Goal: Transaction & Acquisition: Purchase product/service

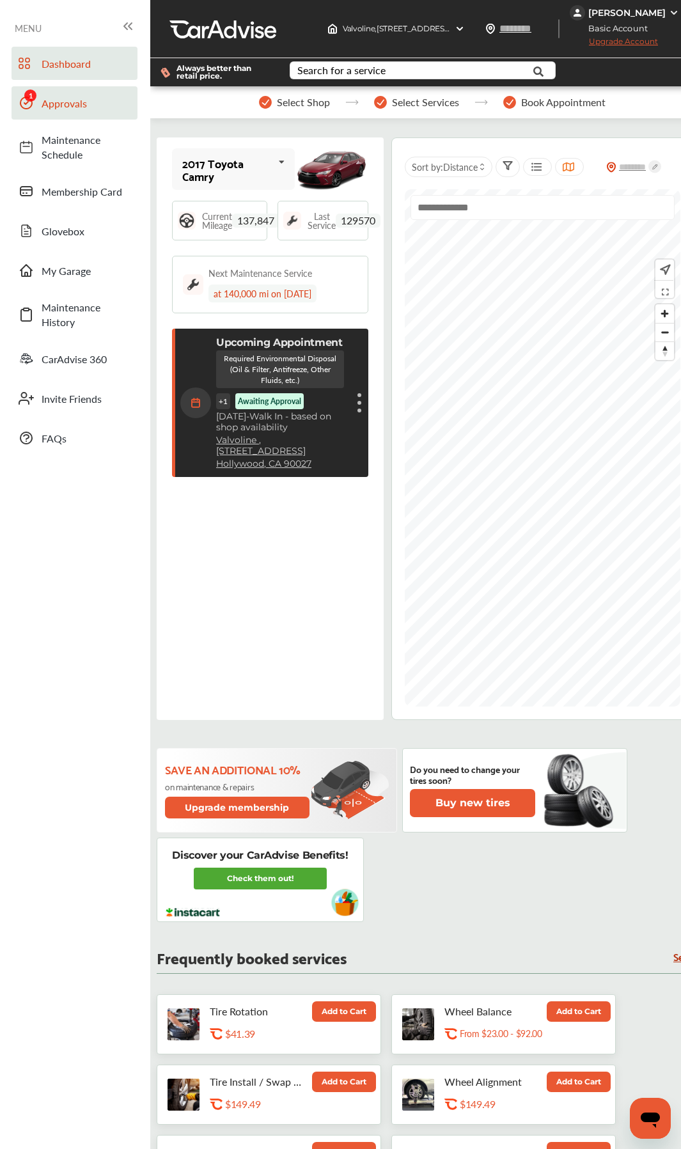
click at [48, 109] on span "Approvals" at bounding box center [86, 103] width 89 height 15
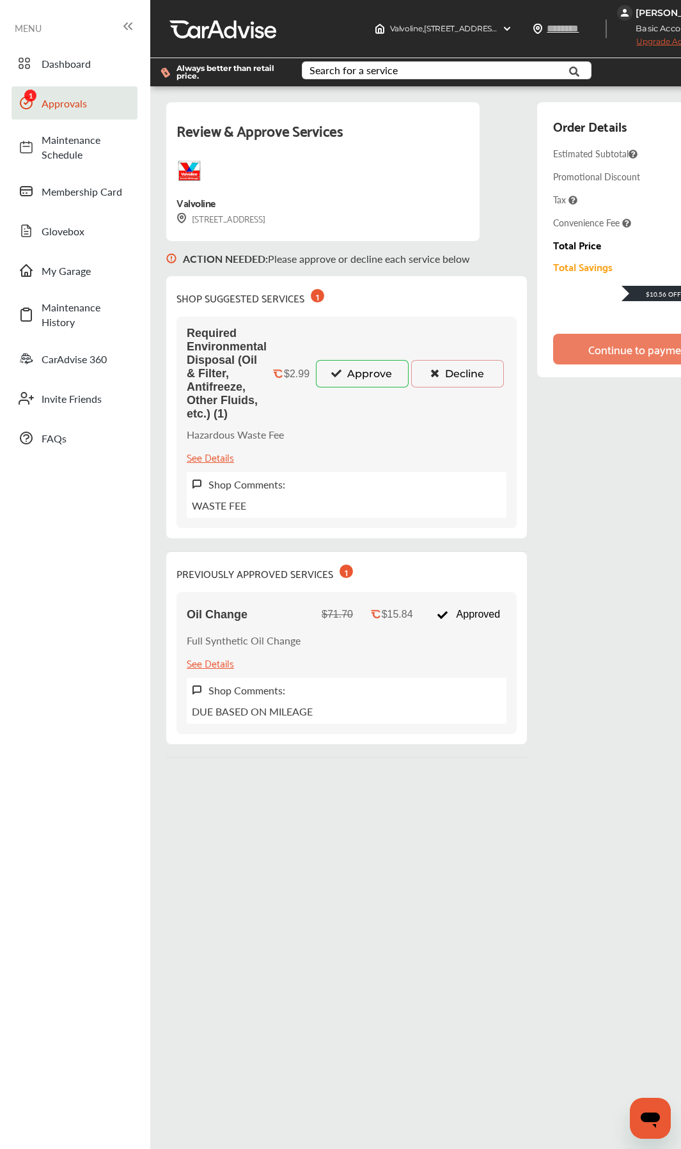
click at [336, 372] on icon at bounding box center [336, 372] width 12 height 9
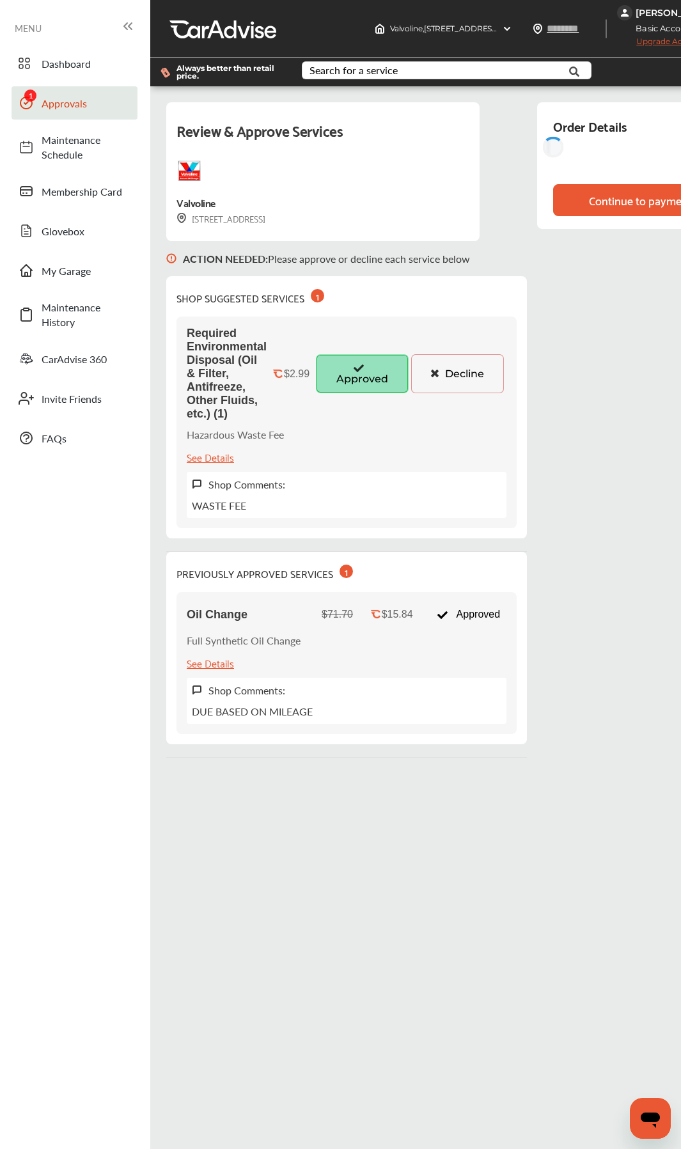
click at [582, 345] on div "Review & Approve Services [GEOGRAPHIC_DATA] [STREET_ADDRESS] ACTION NEEDED : Pl…" at bounding box center [452, 429] width 573 height 655
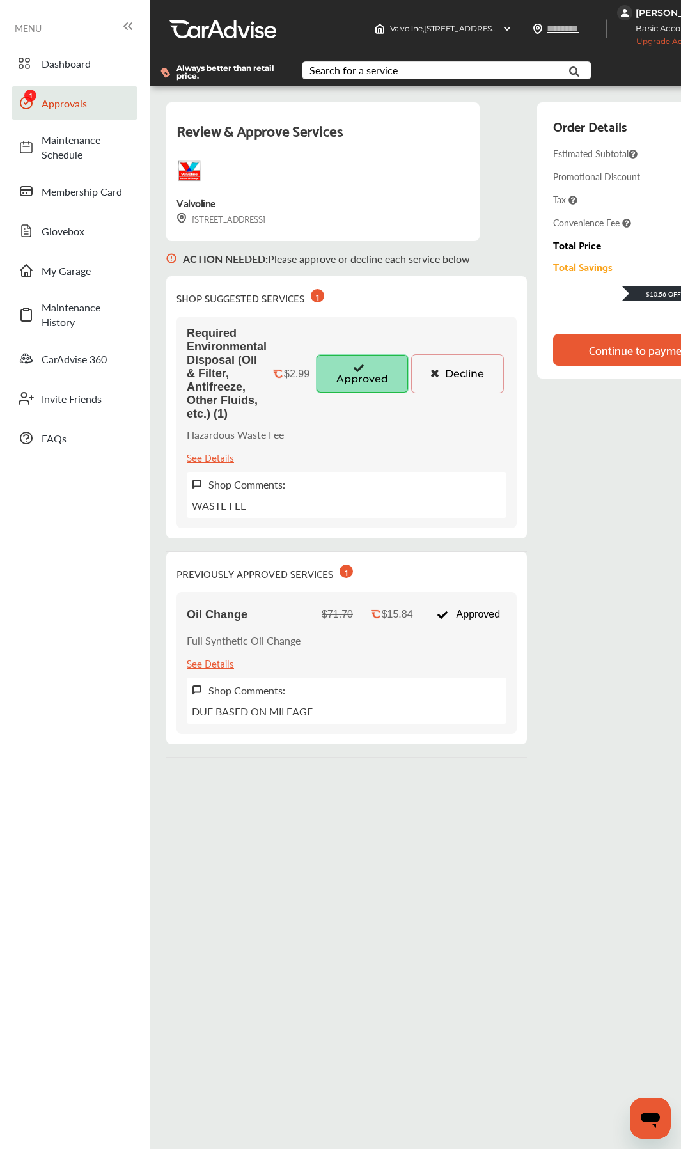
click at [587, 355] on div "Continue to payment" at bounding box center [640, 349] width 108 height 13
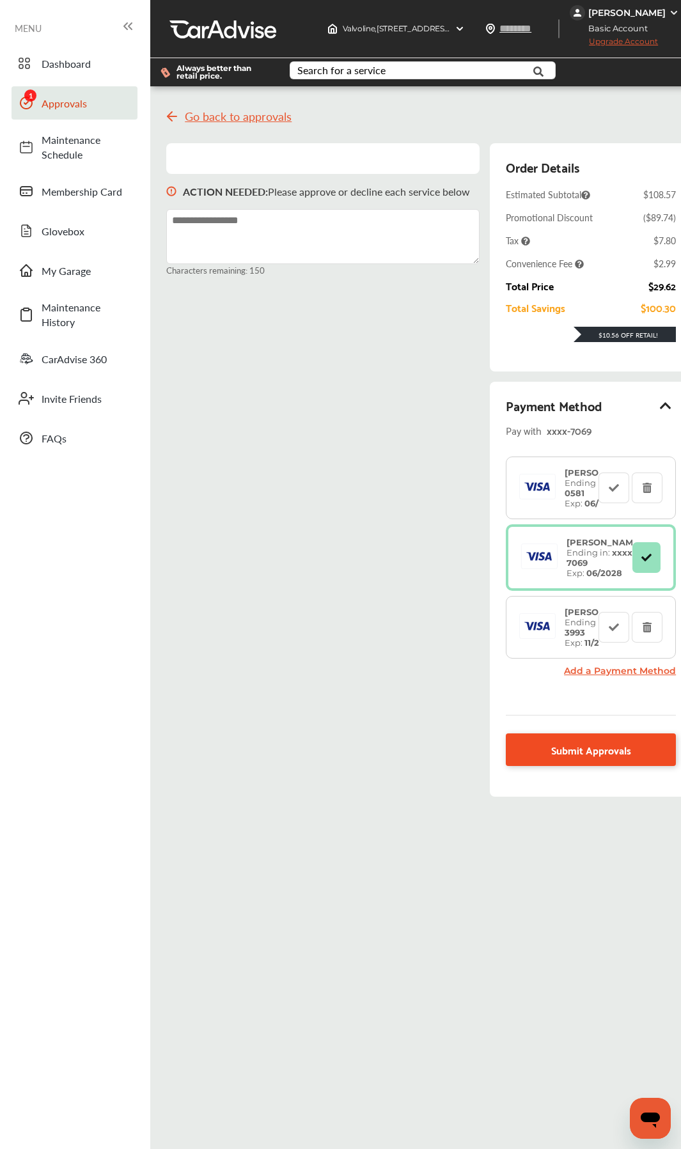
click at [559, 541] on link "Submit Approvals" at bounding box center [591, 749] width 170 height 33
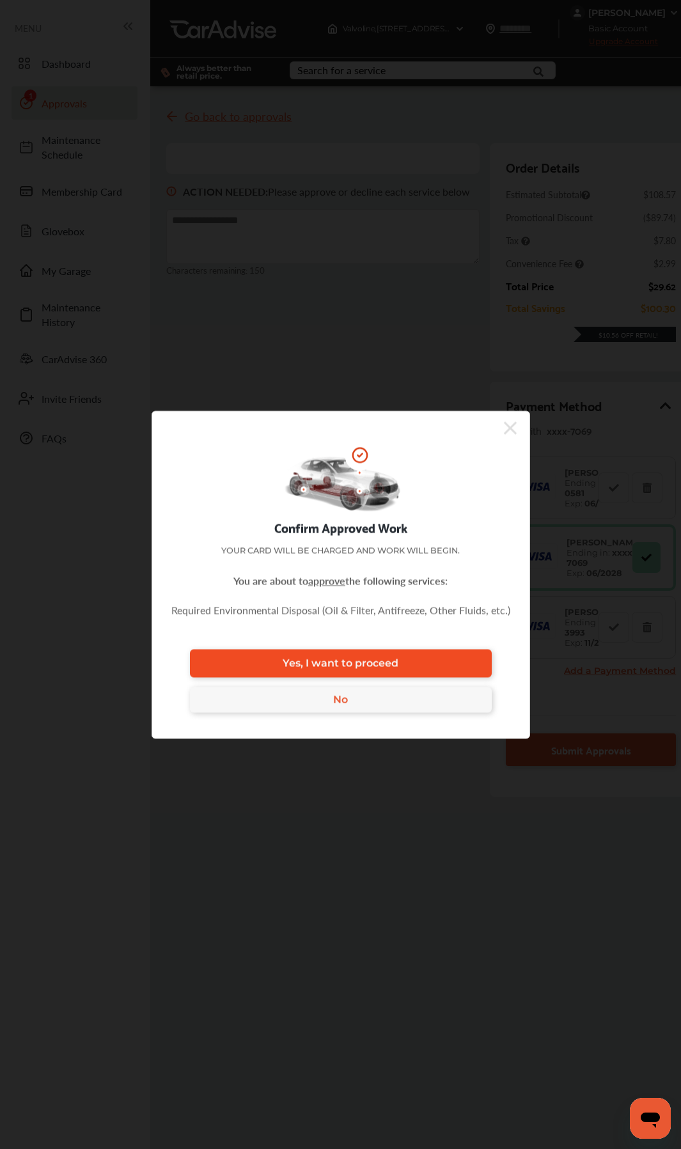
click at [408, 541] on link "Yes, I want to proceed" at bounding box center [341, 663] width 302 height 28
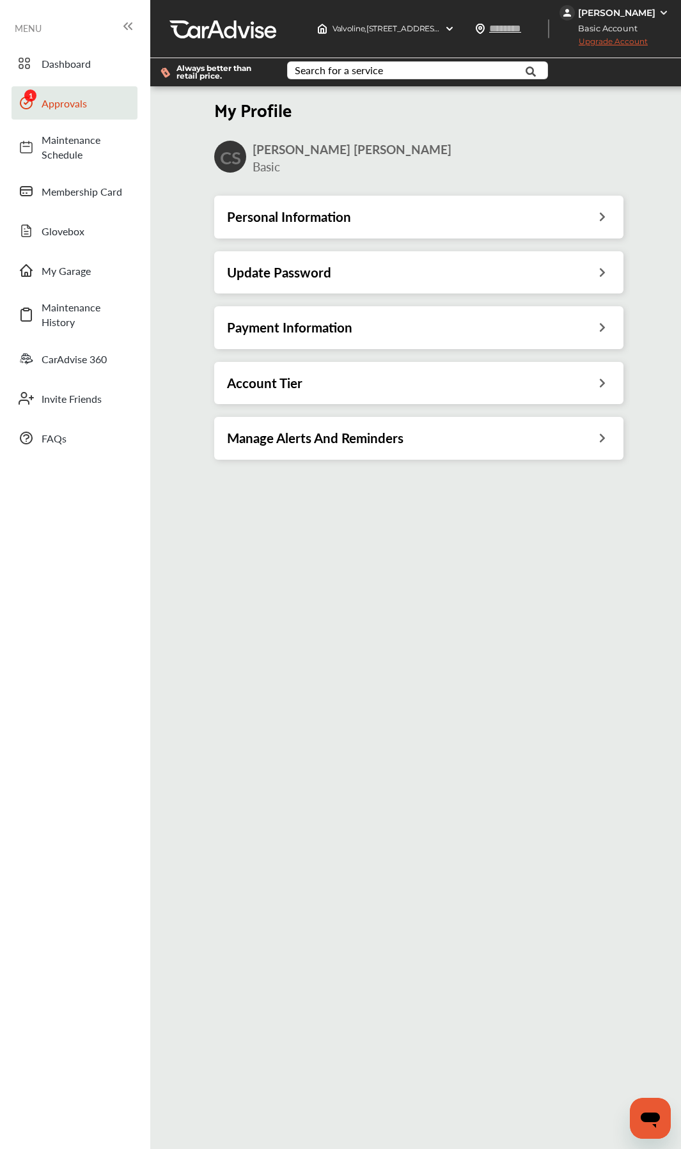
click at [68, 112] on link "Approvals" at bounding box center [75, 102] width 126 height 33
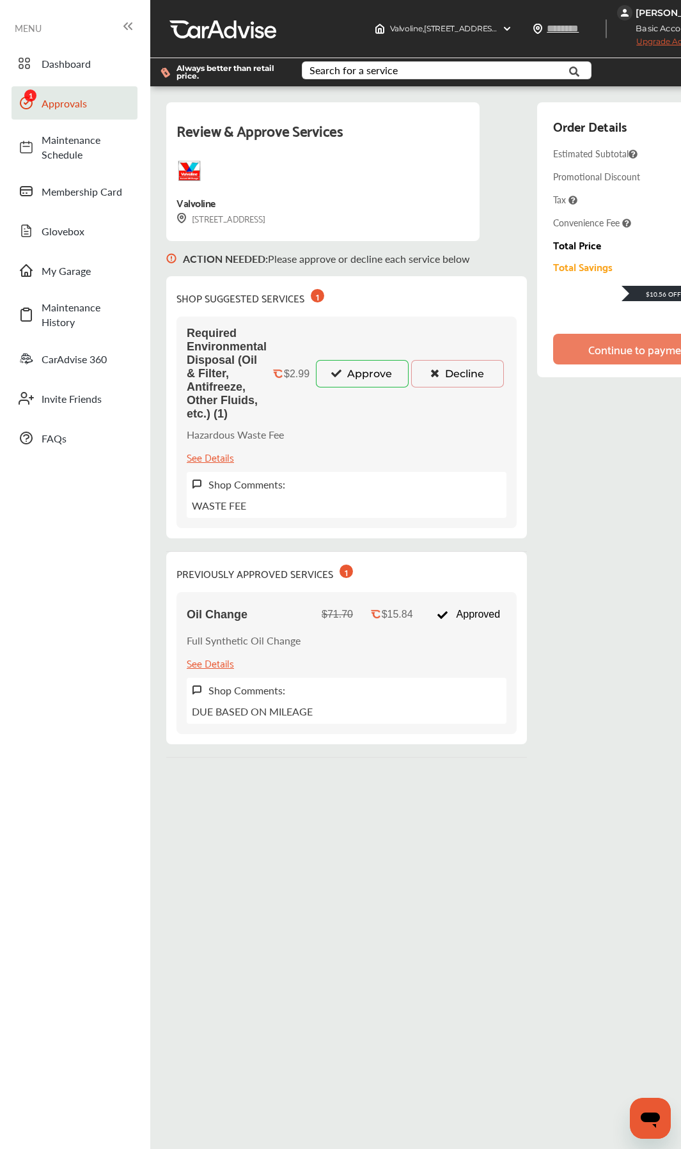
click at [345, 368] on button "Approve" at bounding box center [362, 373] width 93 height 27
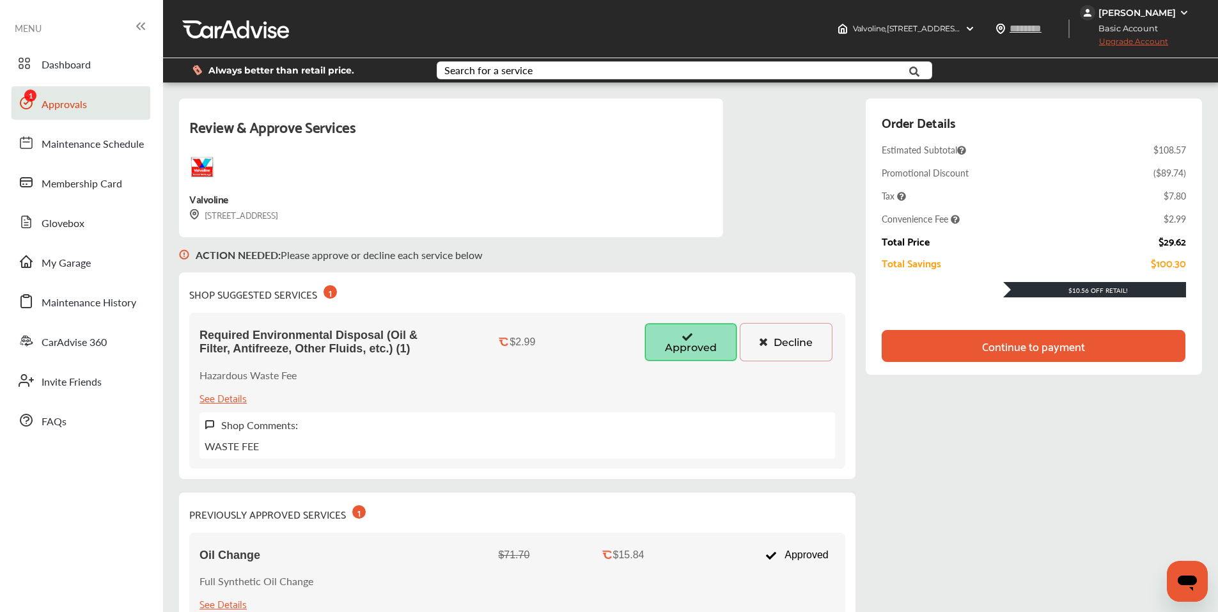
click at [667, 349] on div "Continue to payment" at bounding box center [1033, 345] width 103 height 13
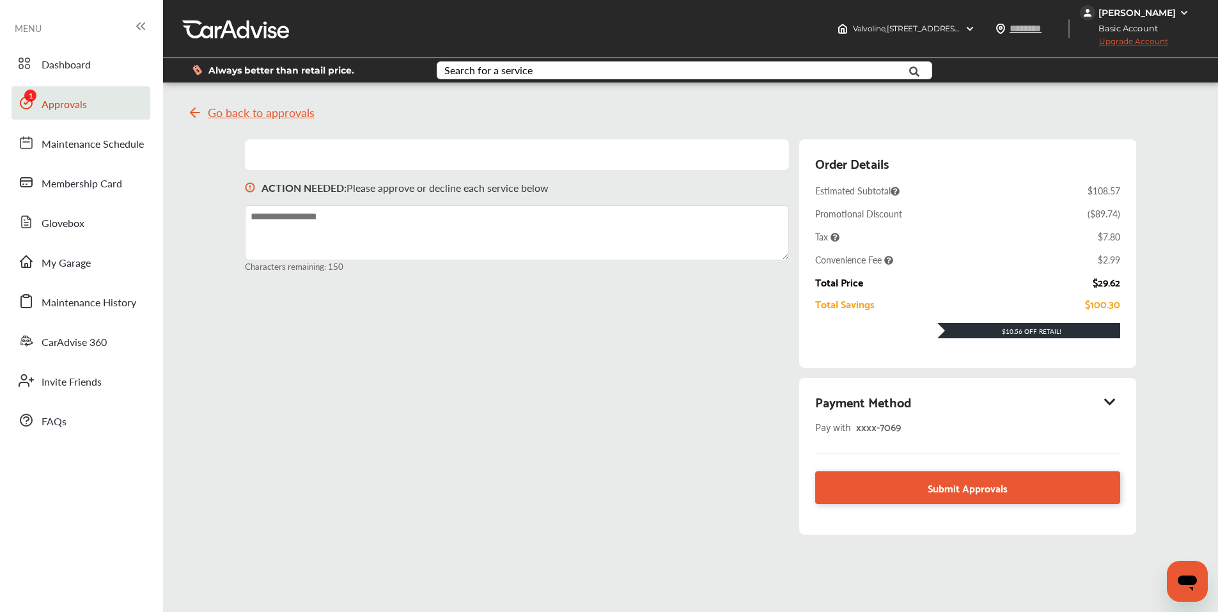
click at [667, 402] on div "Payment Method" at bounding box center [967, 402] width 304 height 22
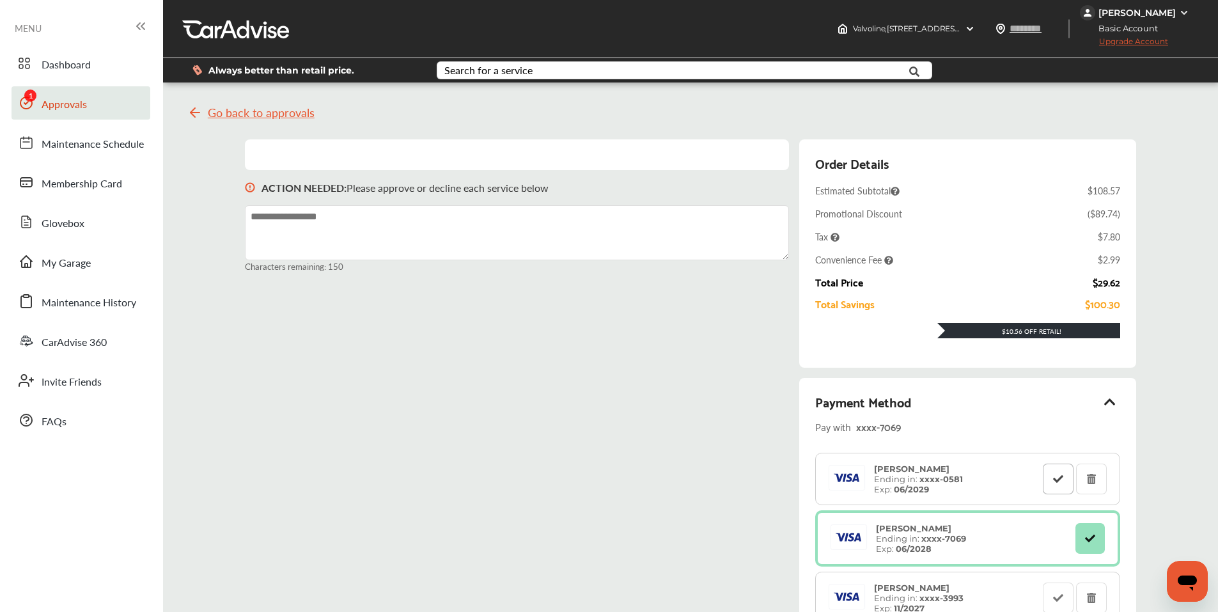
click at [667, 476] on icon at bounding box center [1057, 478] width 12 height 9
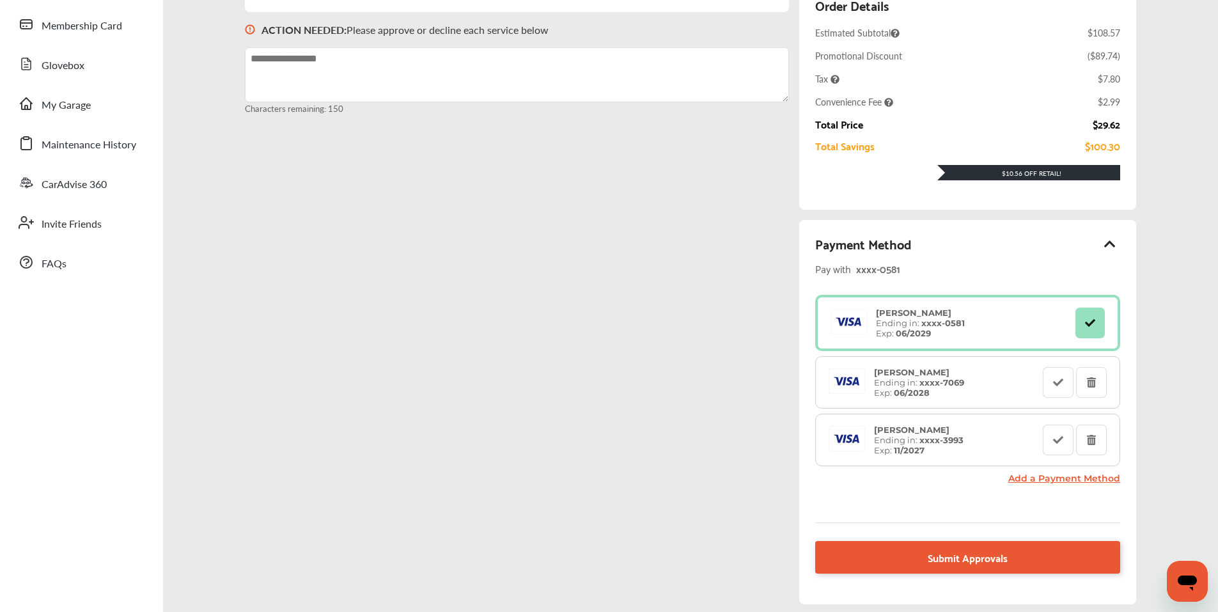
scroll to position [254, 0]
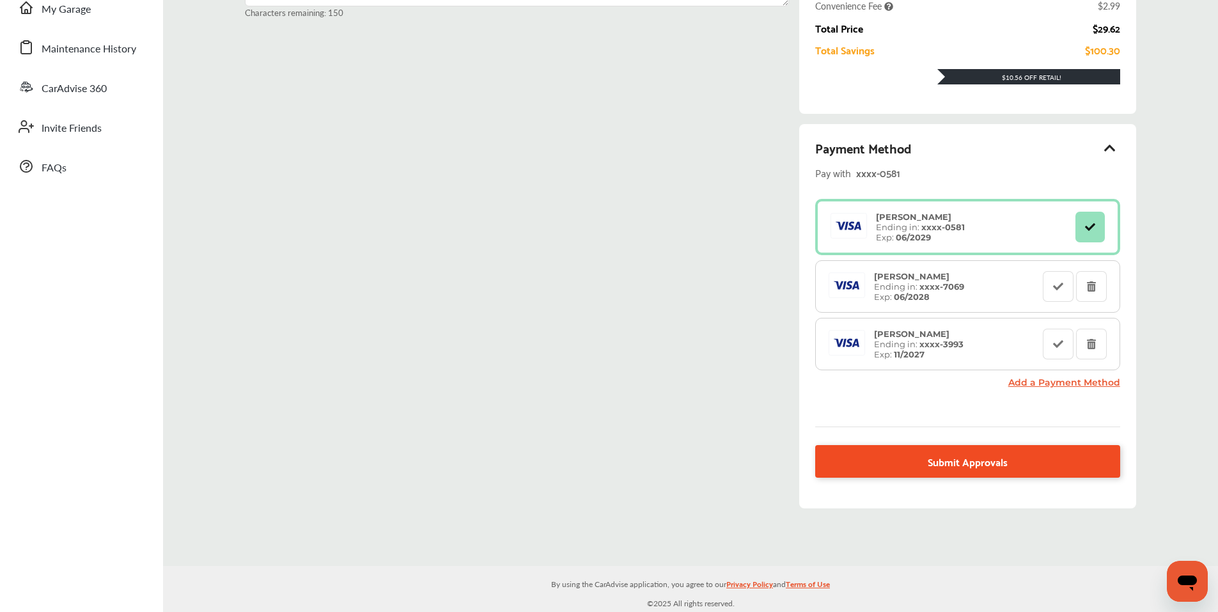
click at [667, 470] on link "Submit Approvals" at bounding box center [967, 461] width 304 height 33
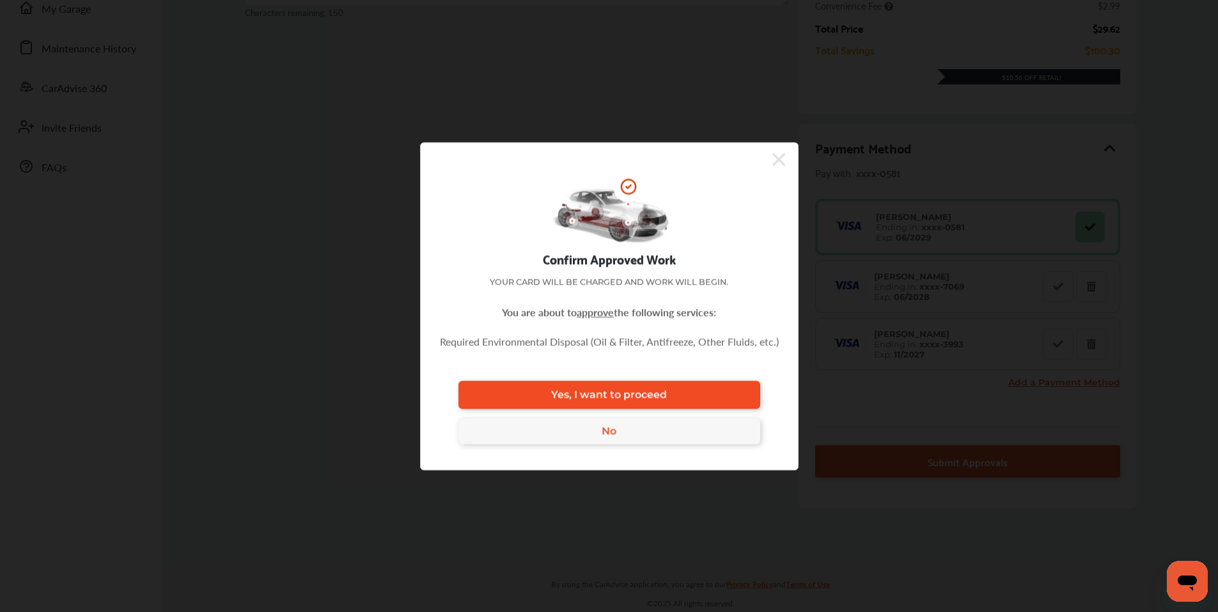
click at [667, 392] on link "Yes, I want to proceed" at bounding box center [609, 394] width 302 height 28
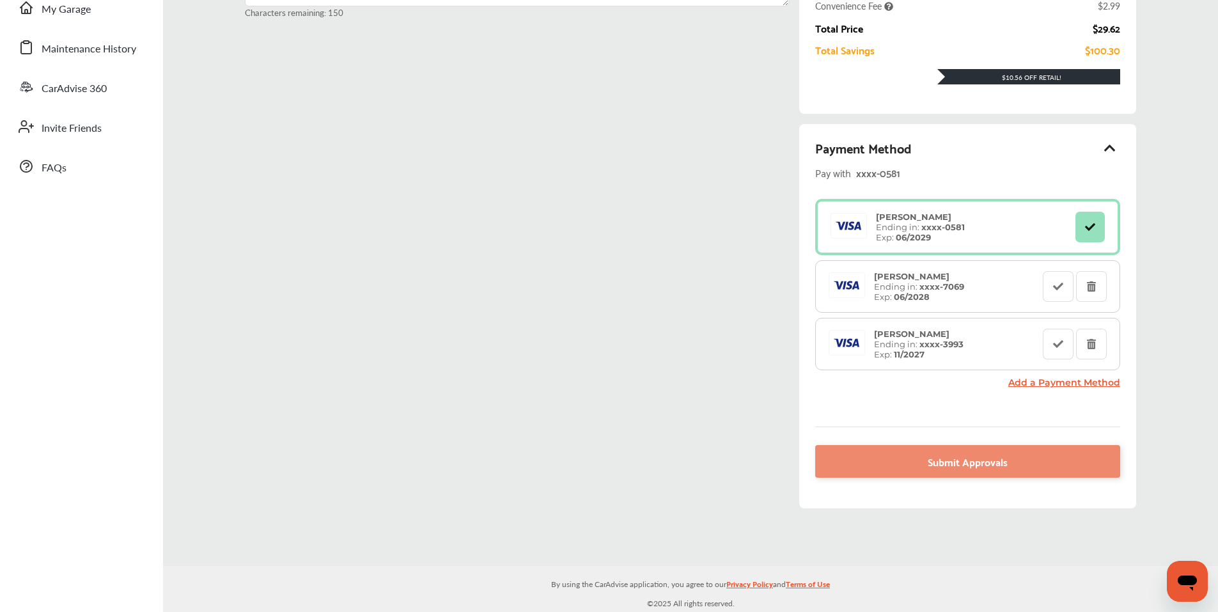
scroll to position [52, 0]
